Goal: Navigation & Orientation: Find specific page/section

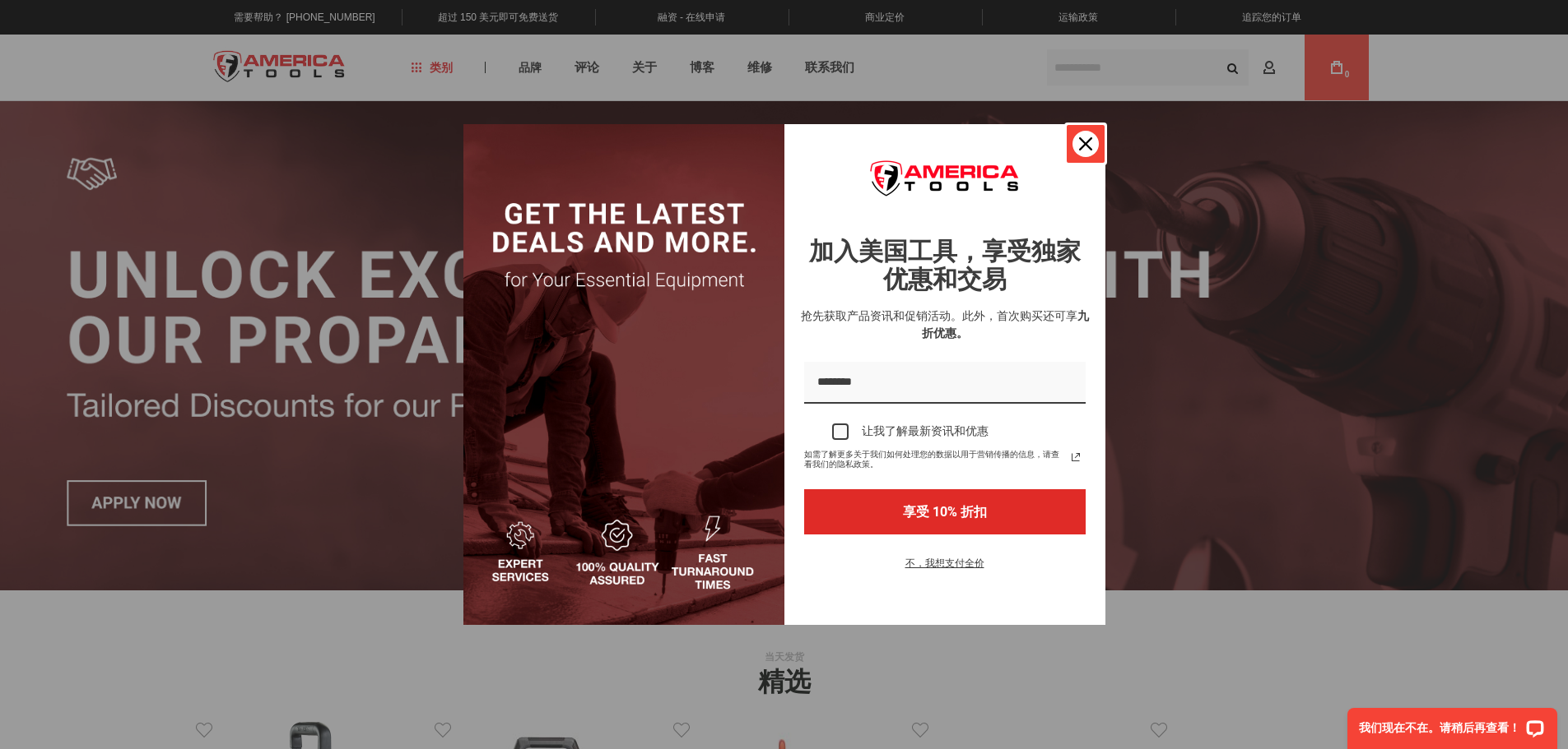
click at [1084, 137] on icon "关闭图标" at bounding box center [1085, 144] width 13 height 13
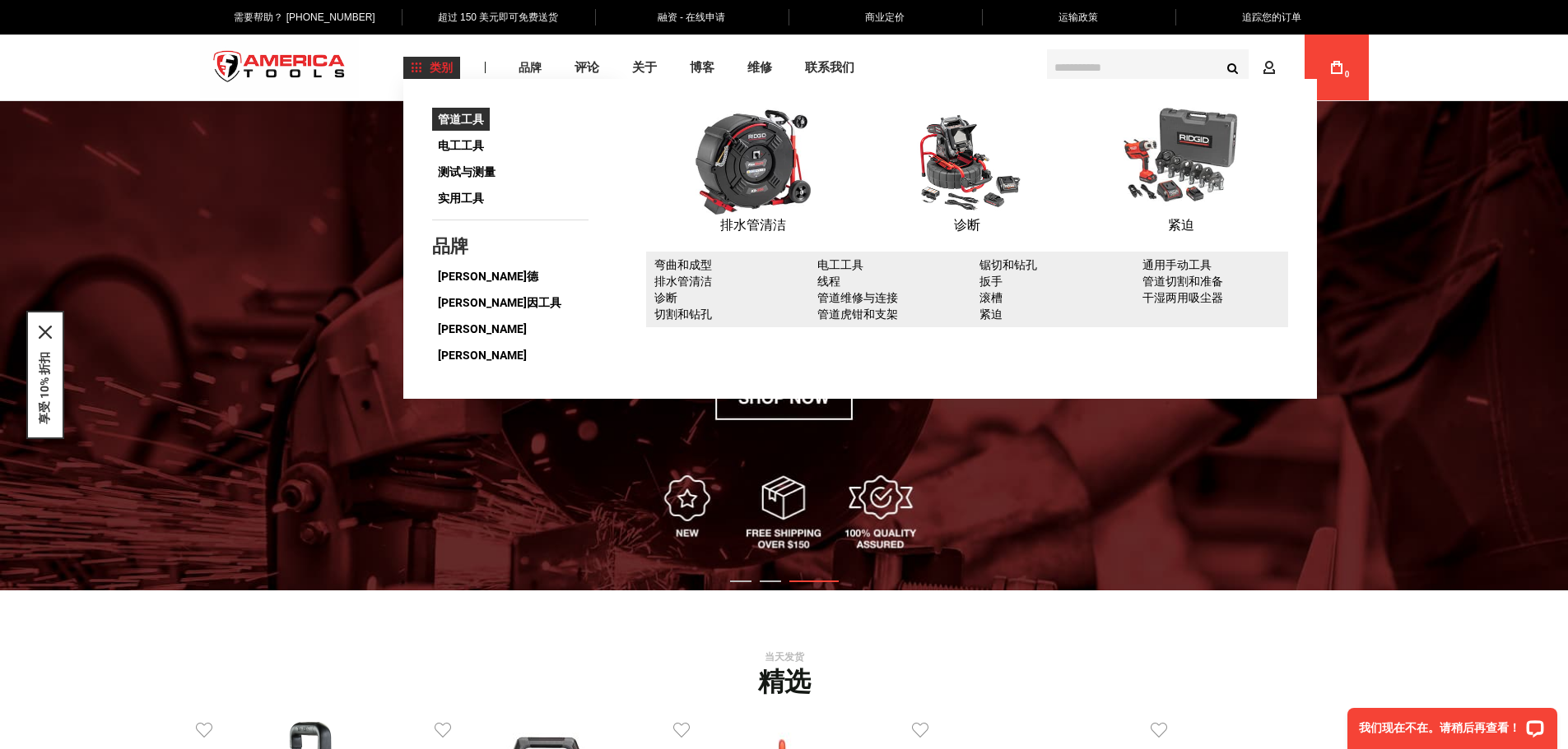
click at [461, 116] on font "管道工具" at bounding box center [461, 120] width 46 height 13
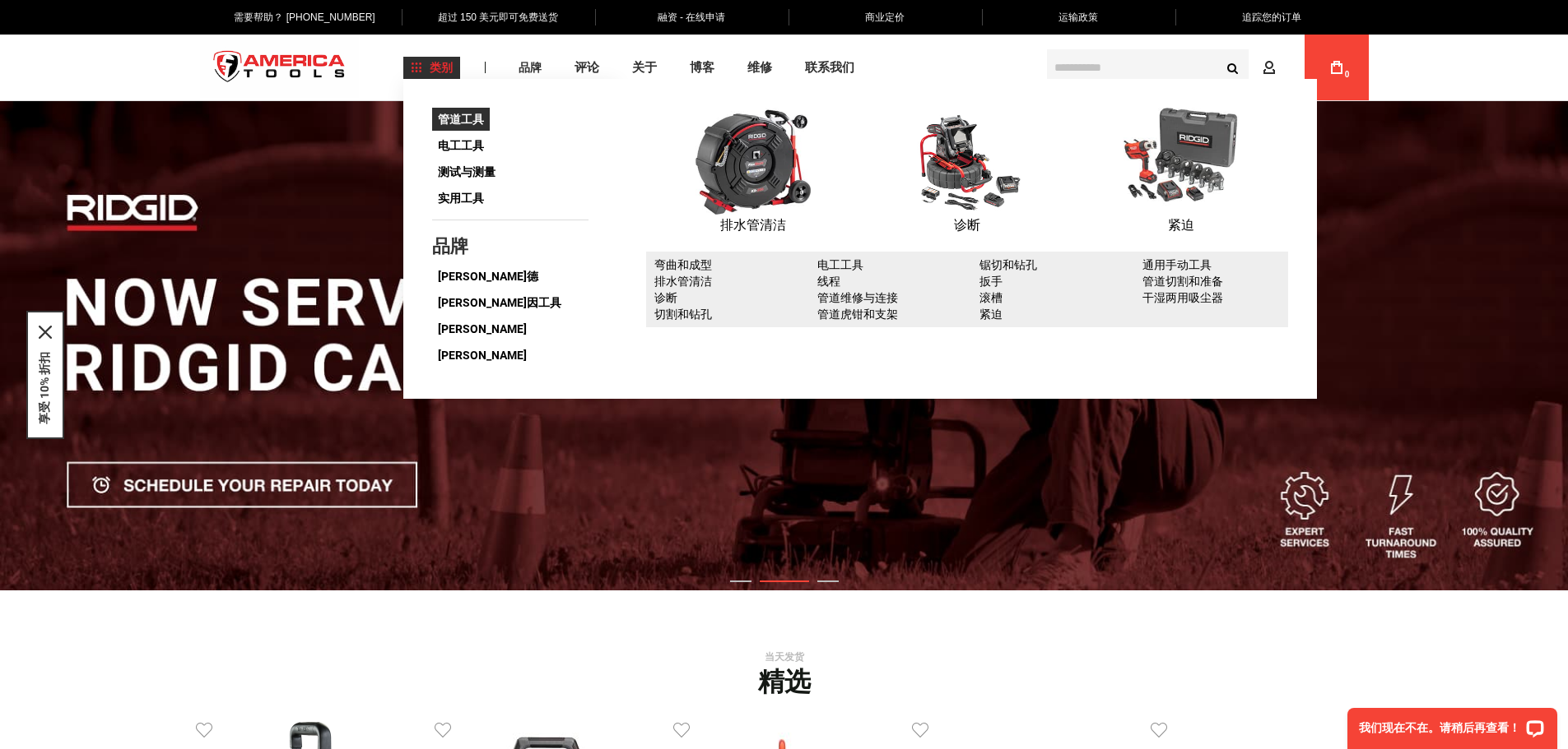
click at [461, 114] on font "管道工具" at bounding box center [461, 120] width 46 height 13
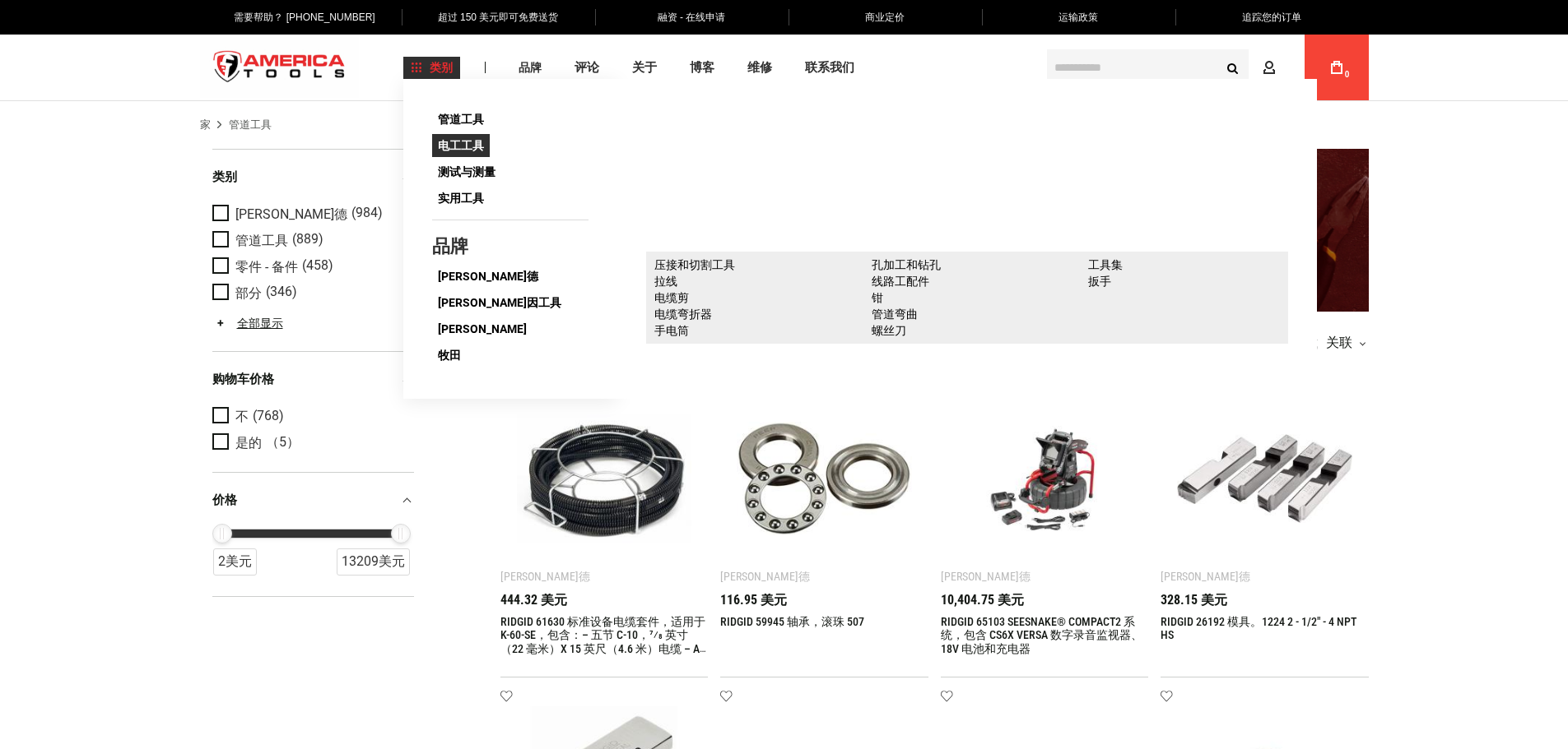
click at [456, 140] on font "电工工具" at bounding box center [461, 146] width 46 height 13
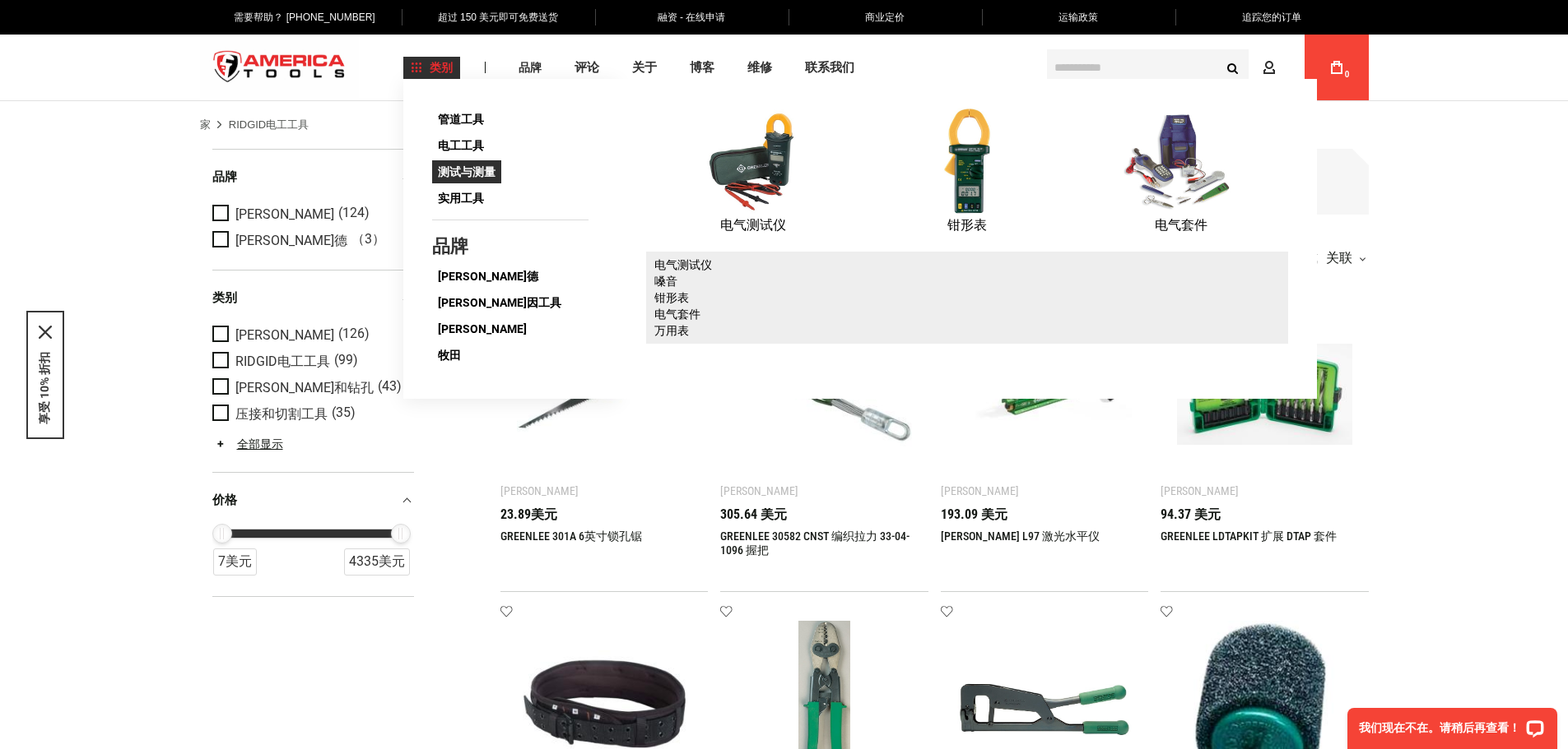
click at [464, 170] on font "测试与测量" at bounding box center [467, 172] width 57 height 13
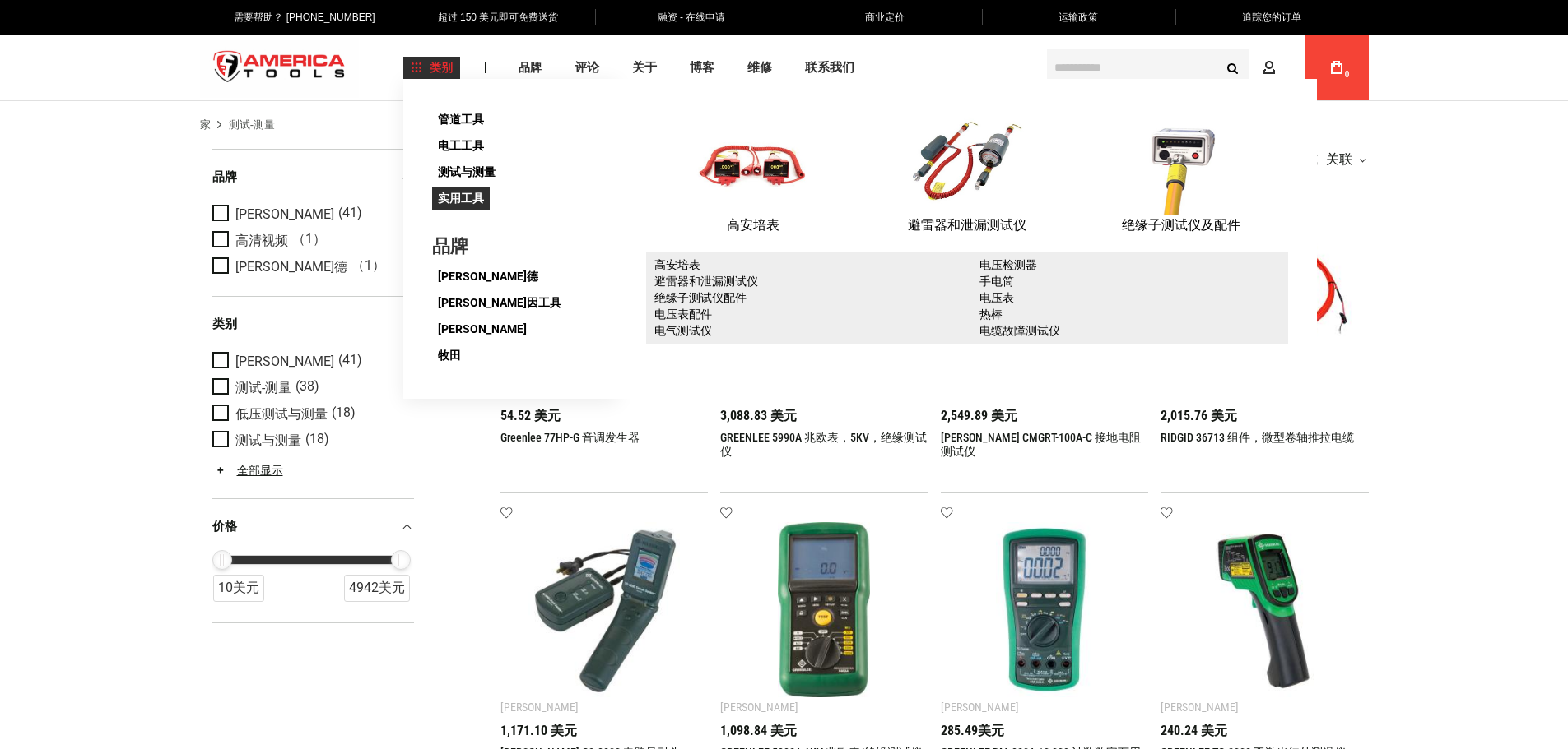
click at [451, 202] on font "实用工具" at bounding box center [461, 199] width 46 height 13
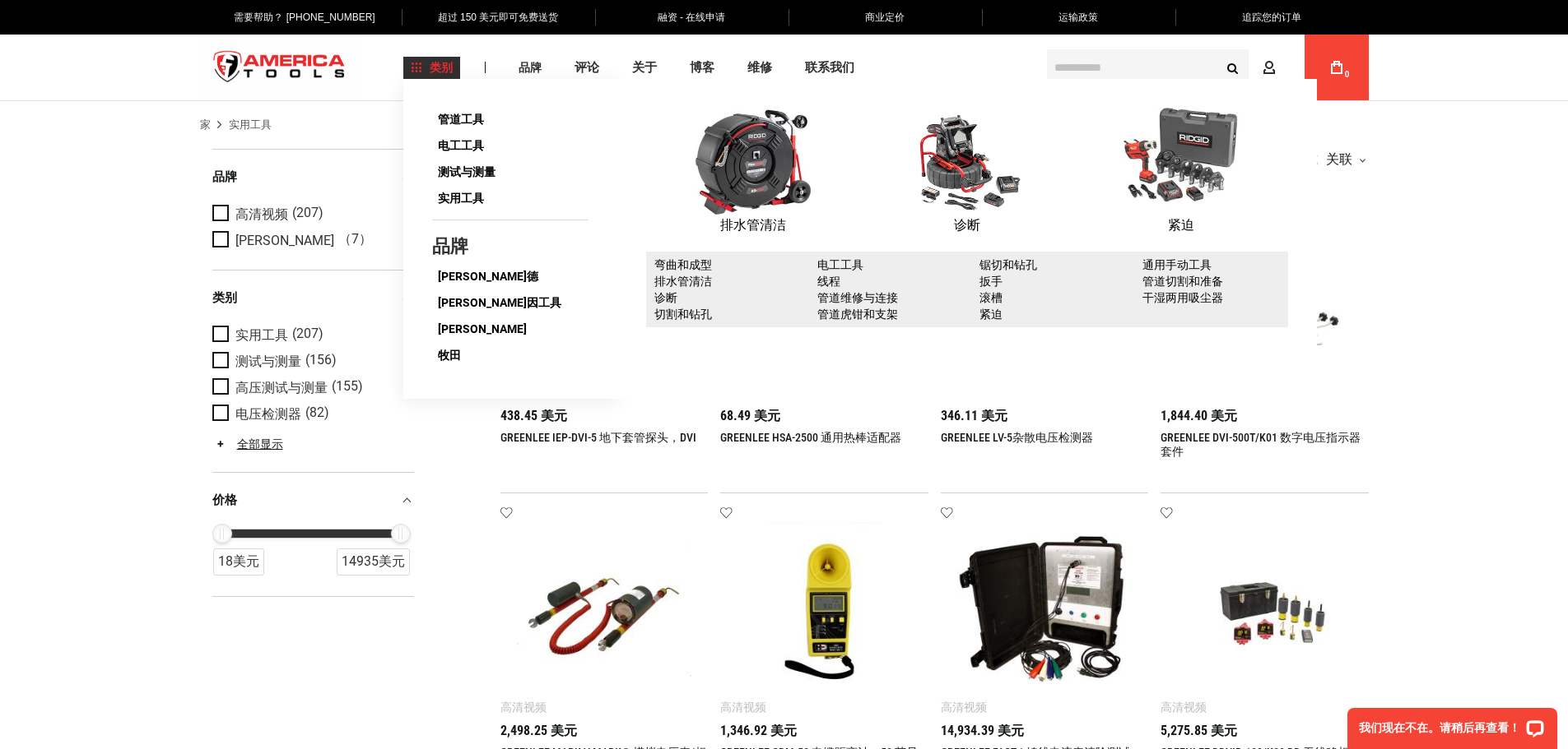
click at [440, 61] on font "类别" at bounding box center [440, 67] width 23 height 13
